Goal: Task Accomplishment & Management: Manage account settings

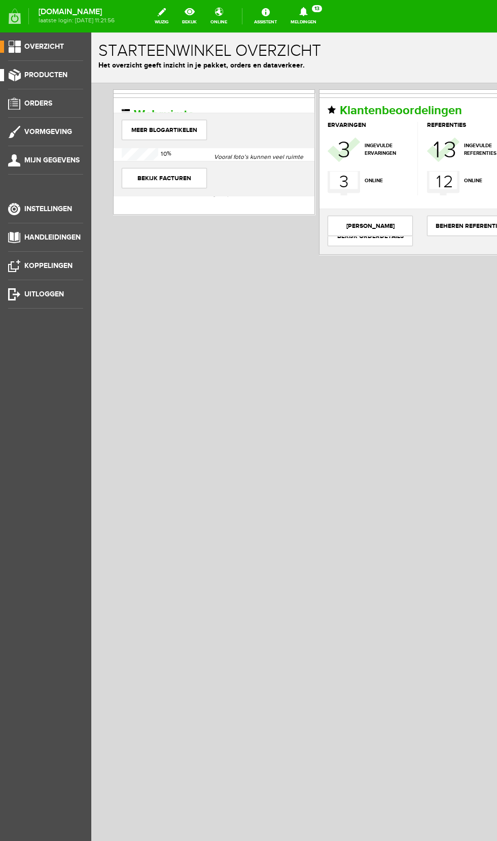
click at [57, 79] on link "Producten" at bounding box center [41, 75] width 83 height 12
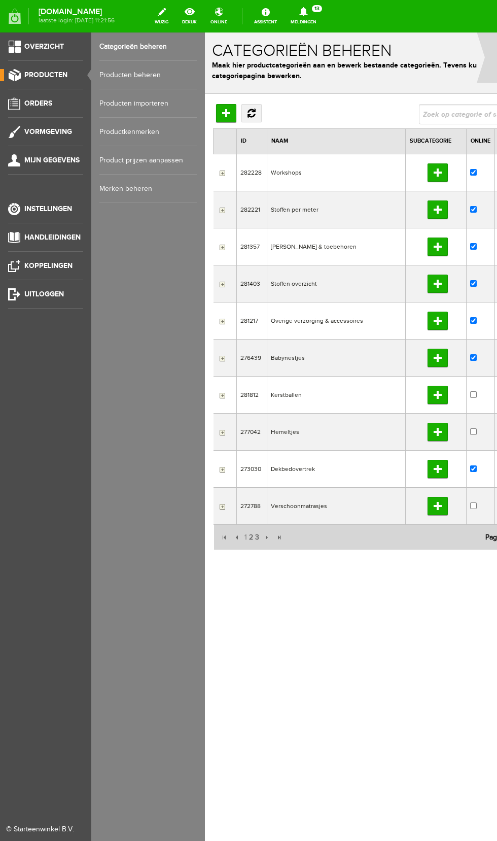
click at [151, 75] on link "Producten beheren" at bounding box center [147, 75] width 97 height 28
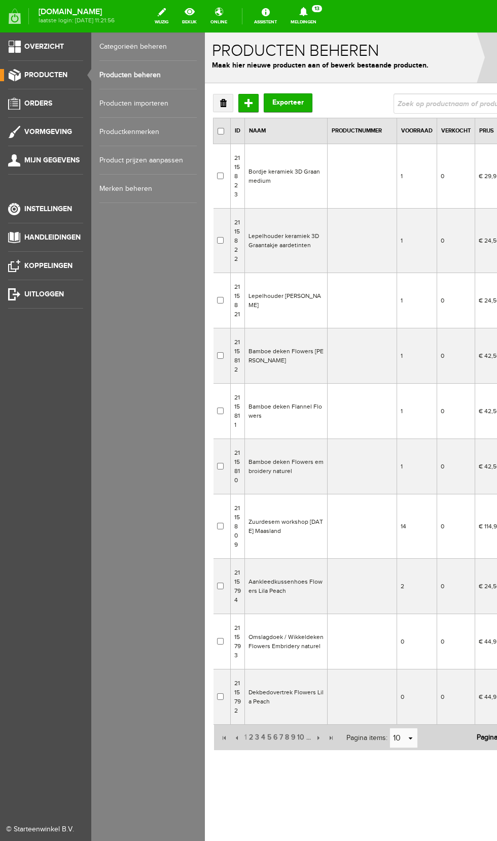
click at [280, 177] on td "Bordje keramiek 3D Graan medium" at bounding box center [286, 176] width 83 height 64
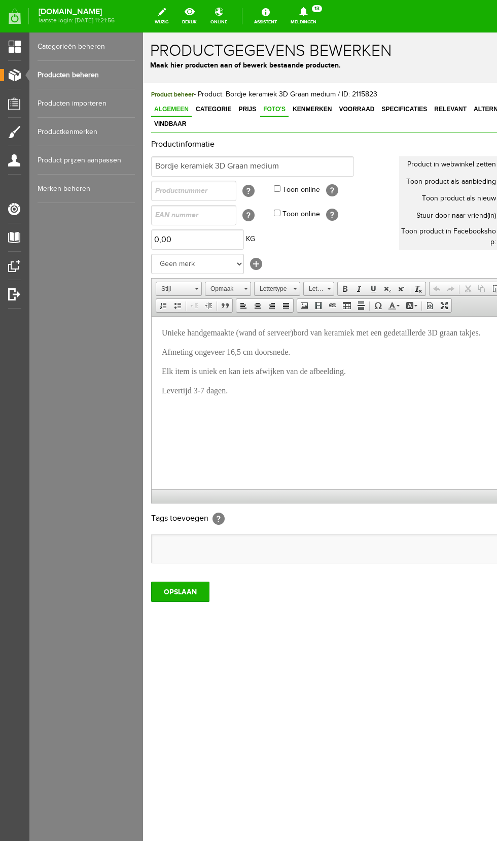
click at [265, 109] on span "Foto's" at bounding box center [274, 109] width 28 height 7
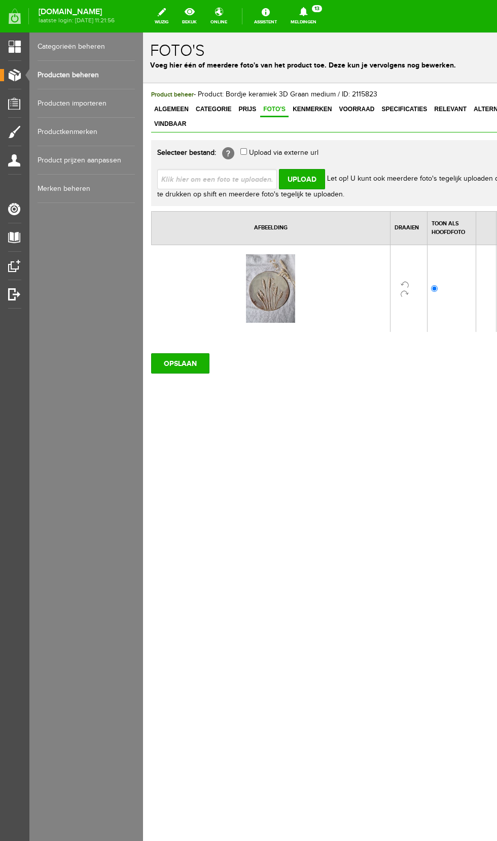
click at [236, 169] on input "file" at bounding box center [221, 178] width 128 height 19
type input "C:\fakepath\20250905_124951.jpg"
type input "20250905_124951.jpg"
click at [305, 169] on input "Upload" at bounding box center [302, 179] width 46 height 20
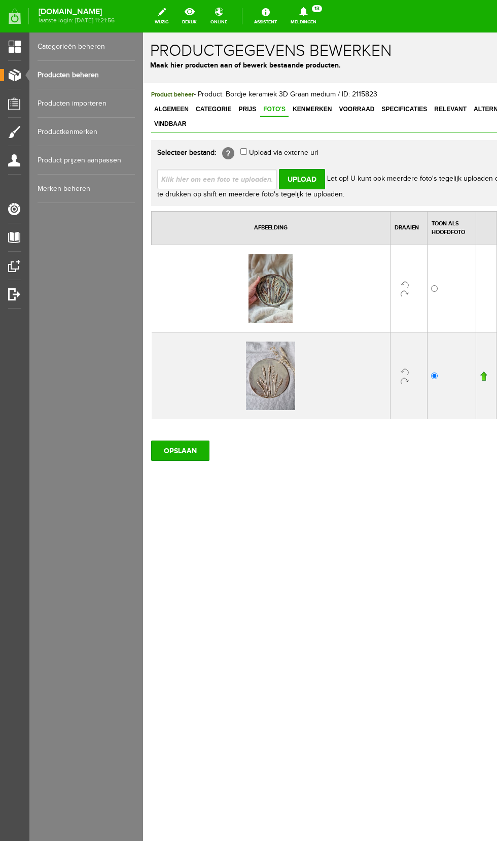
click at [234, 169] on input "file" at bounding box center [221, 178] width 128 height 19
type input "C:\fakepath\20250905_124943.jpg"
type input "20250905_124943.jpg"
click at [303, 169] on input "Upload" at bounding box center [302, 179] width 46 height 20
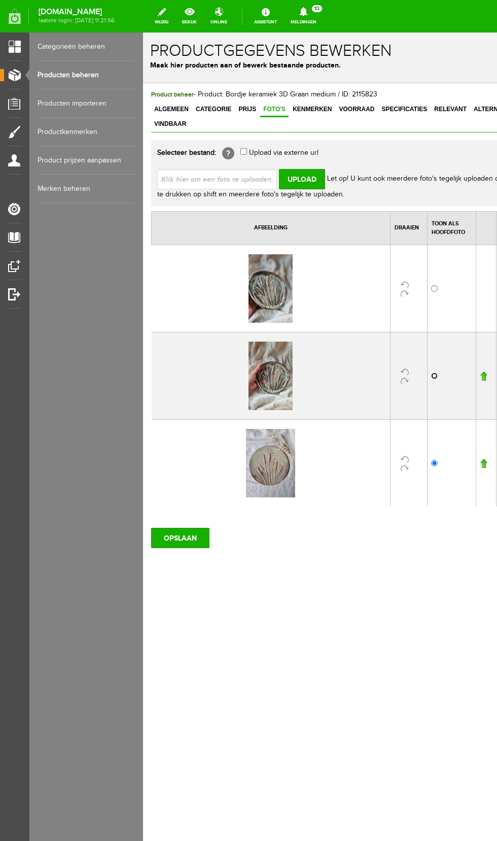
click at [435, 372] on input "radio" at bounding box center [434, 375] width 7 height 7
radio input "true"
click at [192, 528] on input "OPSLAAN" at bounding box center [180, 538] width 58 height 20
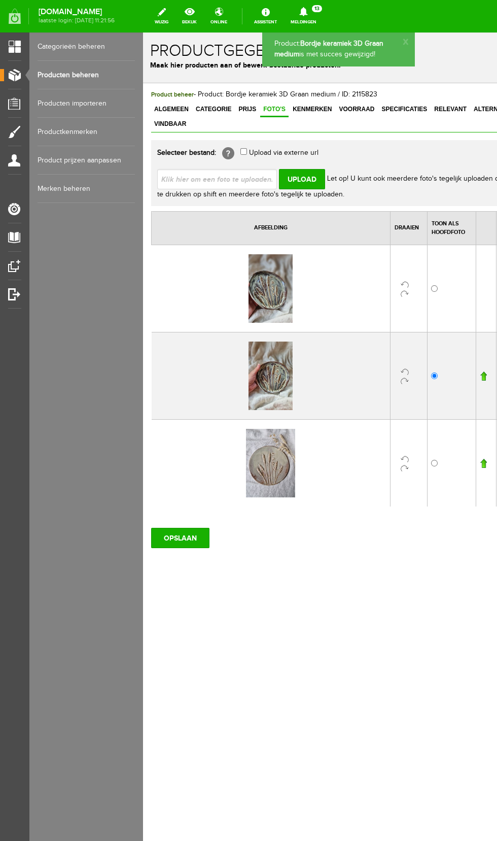
click at [84, 75] on link "Producten beheren" at bounding box center [86, 75] width 97 height 28
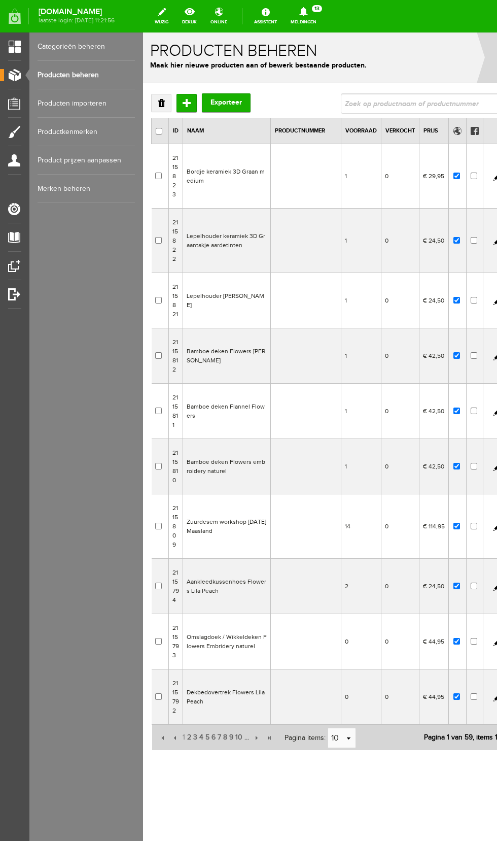
click at [250, 255] on td "Lepelhouder keramiek 3D Graantakje aardetinten" at bounding box center [227, 240] width 88 height 64
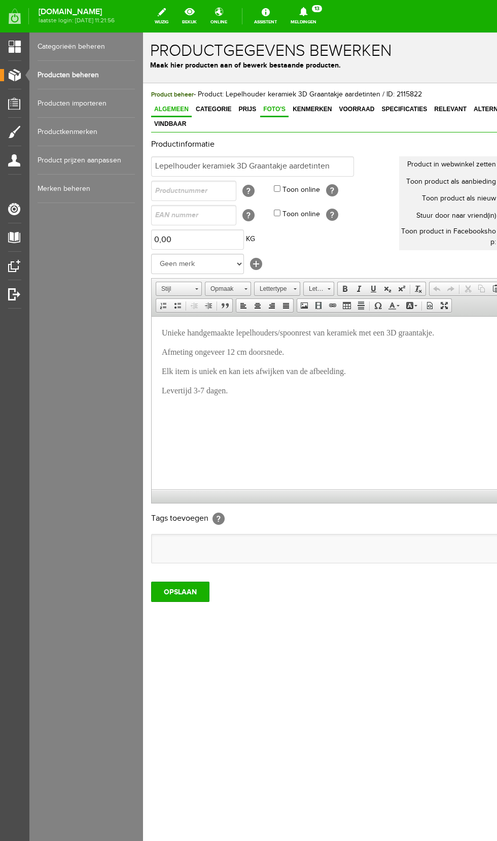
click at [269, 113] on span "Foto's" at bounding box center [274, 109] width 28 height 7
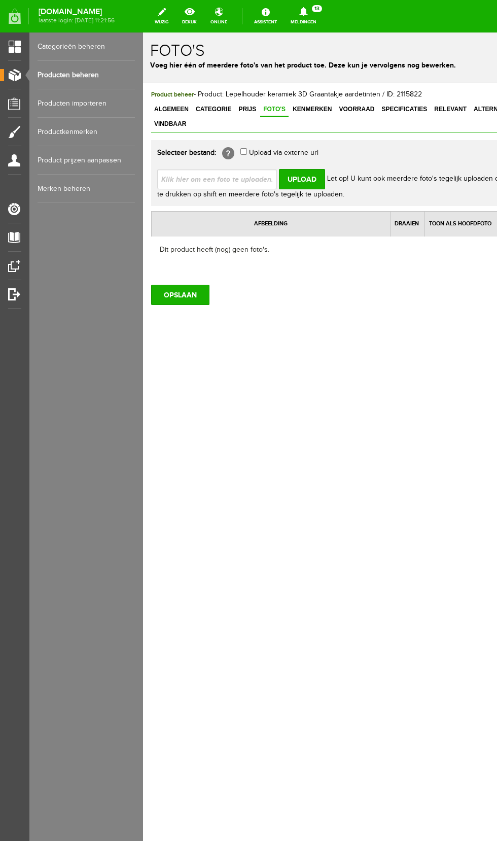
click at [232, 169] on input "file" at bounding box center [221, 178] width 128 height 19
type input "C:\fakepath\20250905_125044.jpg"
type input "20250905_125044.jpg"
click at [304, 169] on input "Upload" at bounding box center [302, 179] width 46 height 20
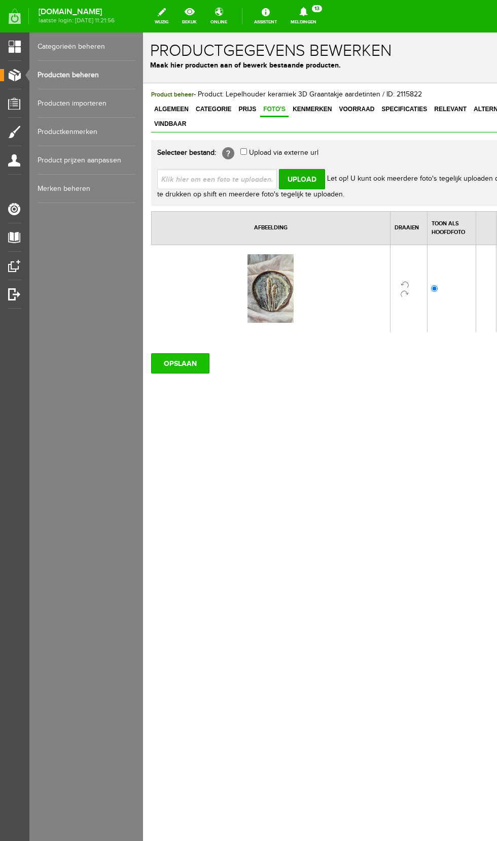
click at [186, 353] on input "OPSLAAN" at bounding box center [180, 363] width 58 height 20
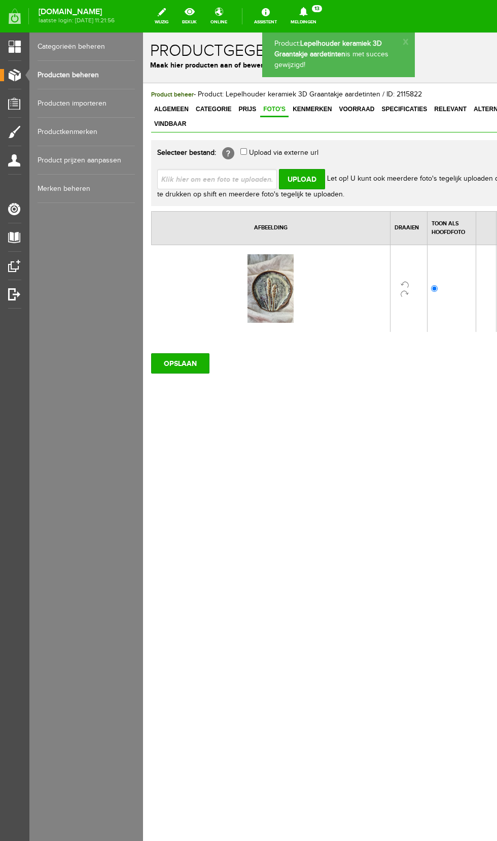
click at [92, 75] on link "Producten beheren" at bounding box center [86, 75] width 97 height 28
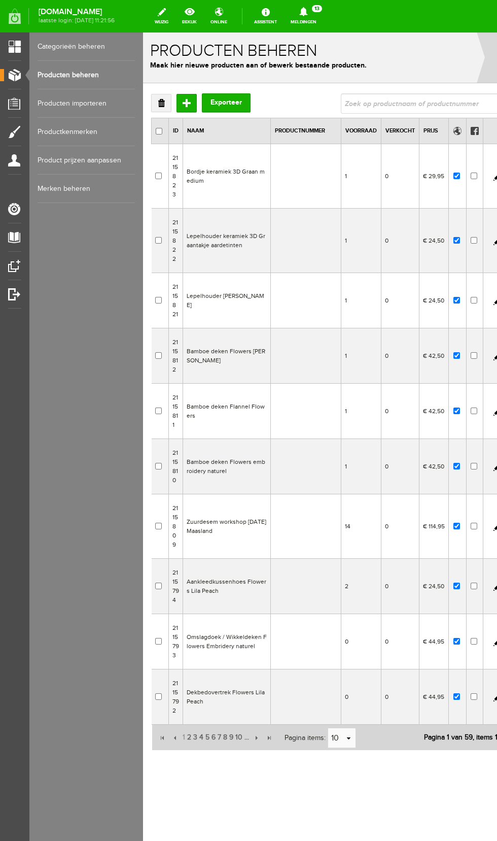
click at [220, 298] on td "Lepelhouder [PERSON_NAME]" at bounding box center [227, 300] width 88 height 55
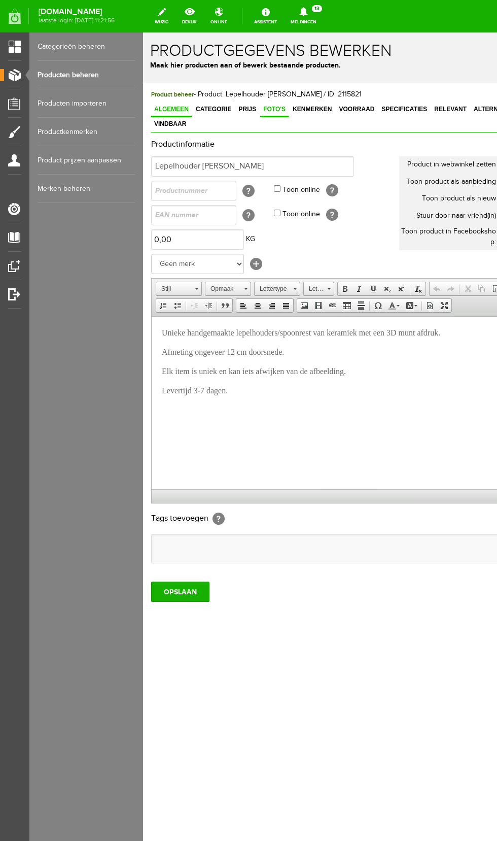
click at [265, 109] on span "Foto's" at bounding box center [274, 109] width 28 height 7
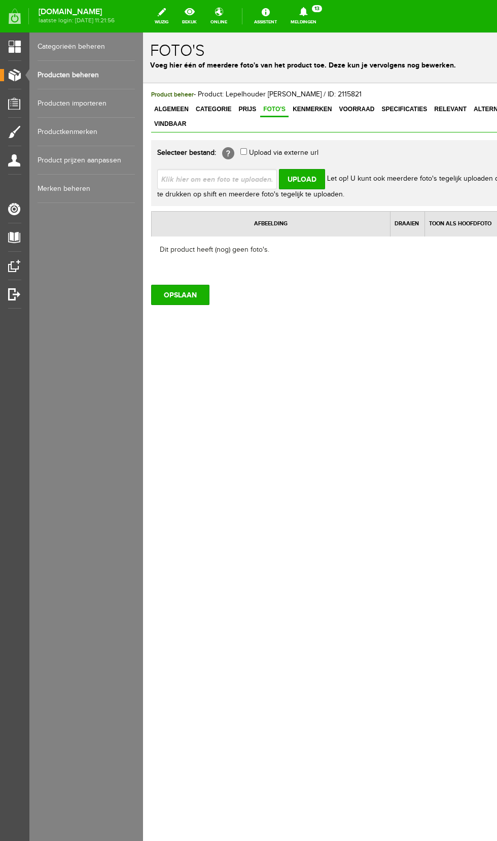
click at [238, 169] on input "file" at bounding box center [221, 178] width 128 height 19
type input "C:\fakepath\20250905_124729.jpg"
type input "20250905_124729.jpg"
click at [306, 169] on input "Upload" at bounding box center [302, 179] width 46 height 20
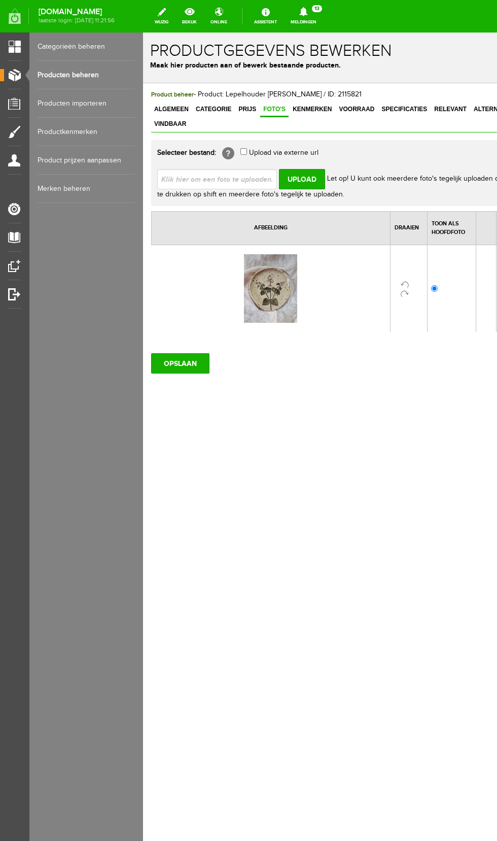
click at [233, 169] on input "file" at bounding box center [221, 178] width 128 height 19
type input "C:\fakepath\20250905_124812.jpg"
type input "20250905_124812.jpg"
click at [303, 169] on input "Upload" at bounding box center [302, 179] width 46 height 20
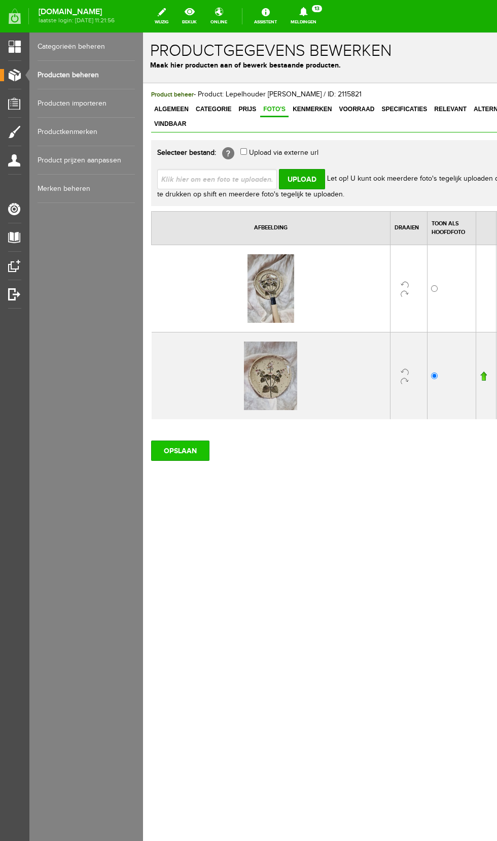
click at [179, 440] on input "OPSLAAN" at bounding box center [180, 450] width 58 height 20
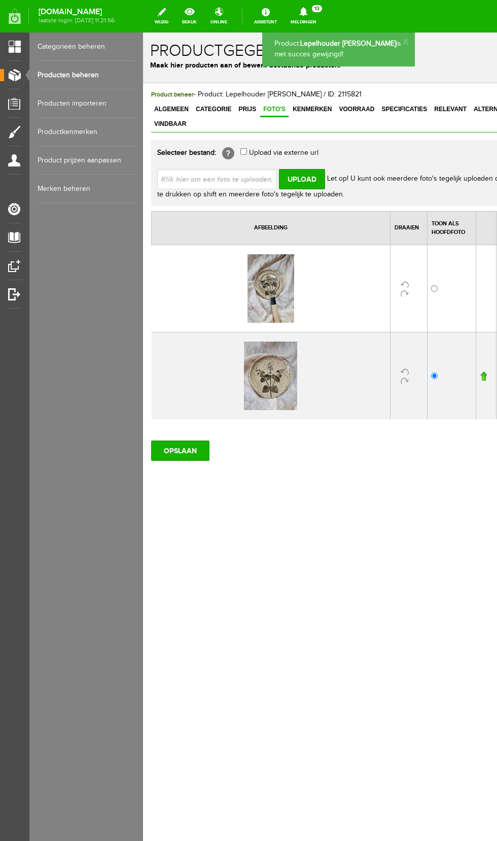
click at [86, 75] on link "Producten beheren" at bounding box center [86, 75] width 97 height 28
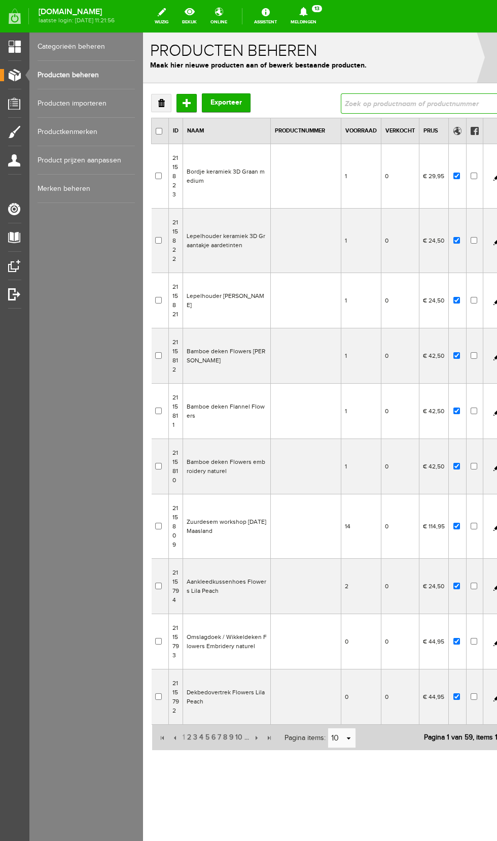
click at [397, 103] on input "text" at bounding box center [420, 103] width 158 height 20
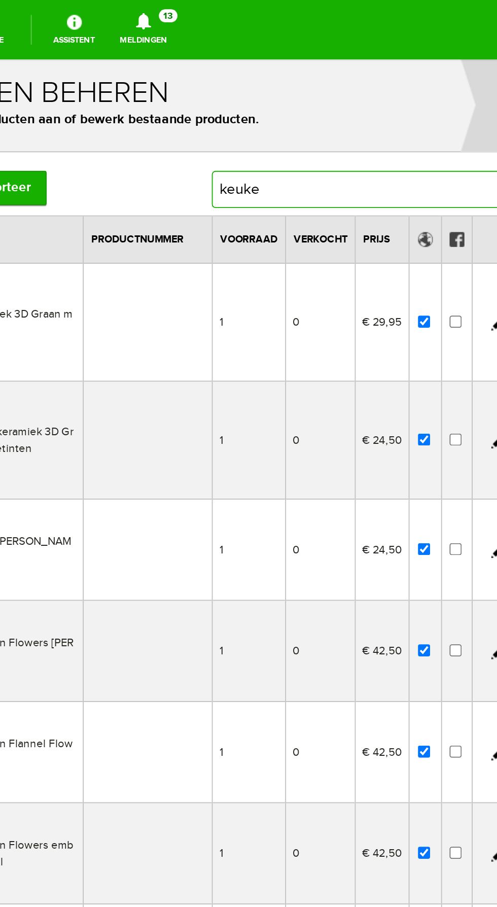
type input "keuke"
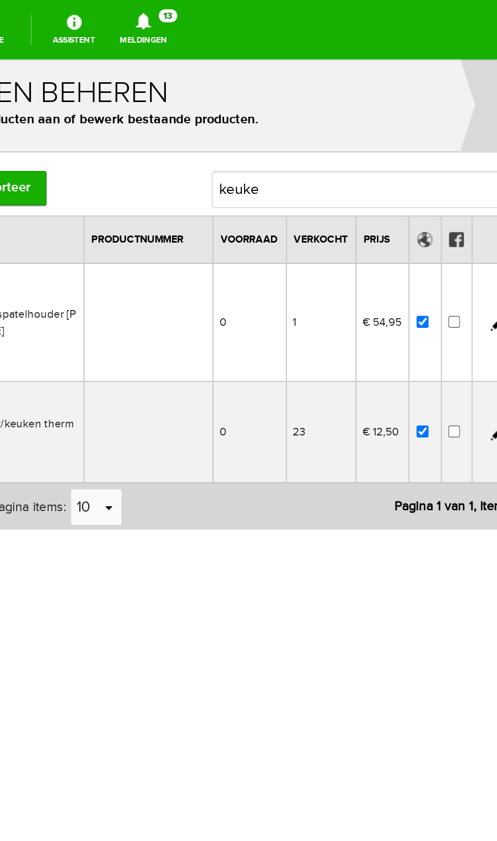
click at [15, 208] on td at bounding box center [13, 203] width 71 height 64
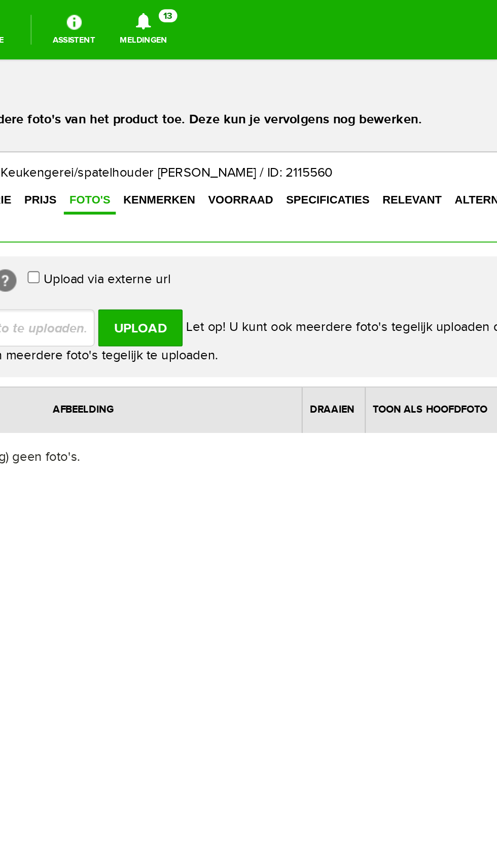
type input "C:\fakepath\20250905_131543.jpg"
type input "20250905_131543.jpg"
click at [21, 196] on input "Upload" at bounding box center [9, 206] width 46 height 20
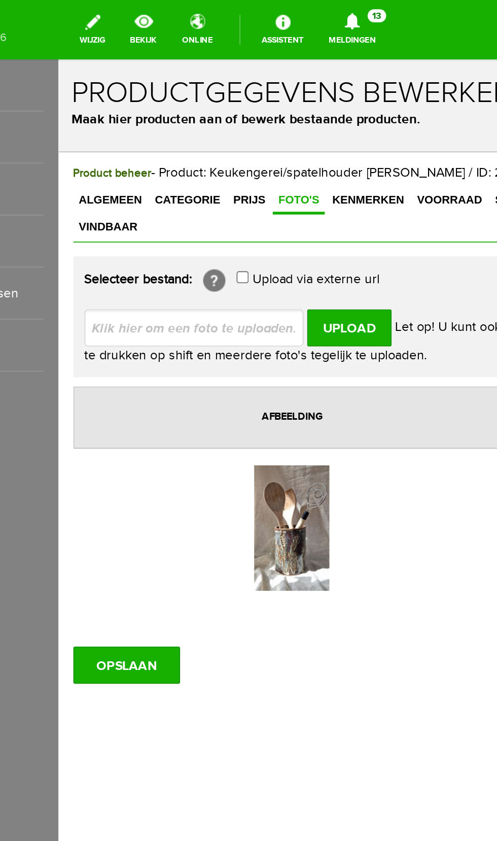
click at [151, 196] on input "file" at bounding box center [137, 205] width 128 height 19
type input "C:\fakepath\20250905_131207.jpg"
type input "20250905_131207.jpg"
click at [226, 196] on input "Upload" at bounding box center [217, 206] width 46 height 20
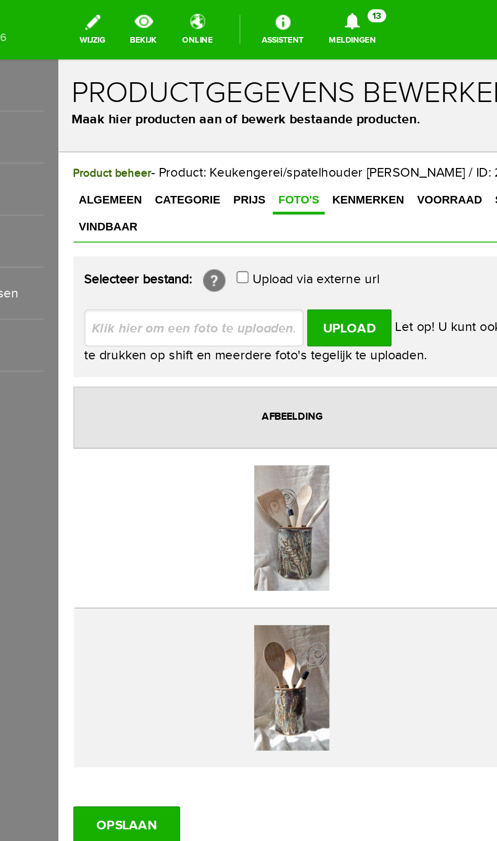
click at [158, 196] on input "file" at bounding box center [137, 205] width 128 height 19
type input "C:\fakepath\20250905_131103.jpg"
type input "20250905_131103.jpg"
click at [229, 196] on input "Upload" at bounding box center [217, 206] width 46 height 20
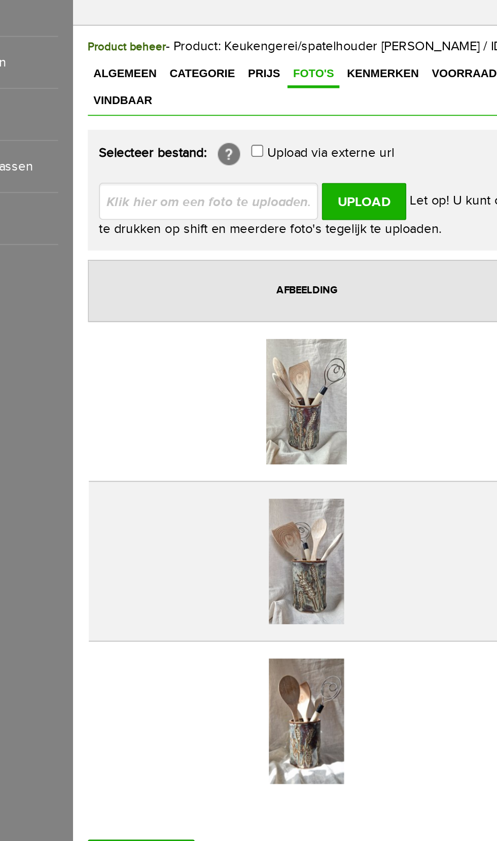
click at [100, 428] on input "OPSLAAN" at bounding box center [110, 438] width 58 height 20
